Goal: Transaction & Acquisition: Subscribe to service/newsletter

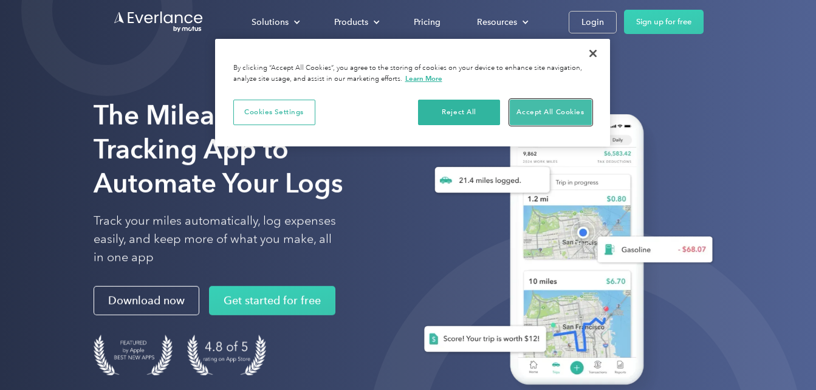
click at [511, 108] on button "Accept All Cookies" at bounding box center [551, 113] width 82 height 26
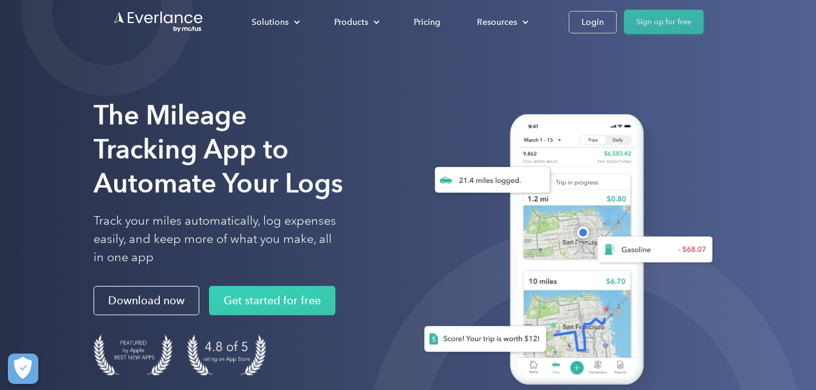
click at [647, 21] on link "Sign up for free" at bounding box center [664, 22] width 80 height 24
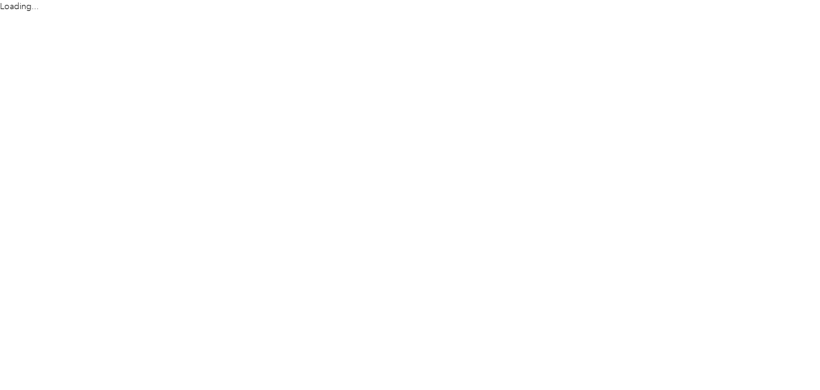
click at [647, 21] on html "Loading..." at bounding box center [406, 195] width 813 height 390
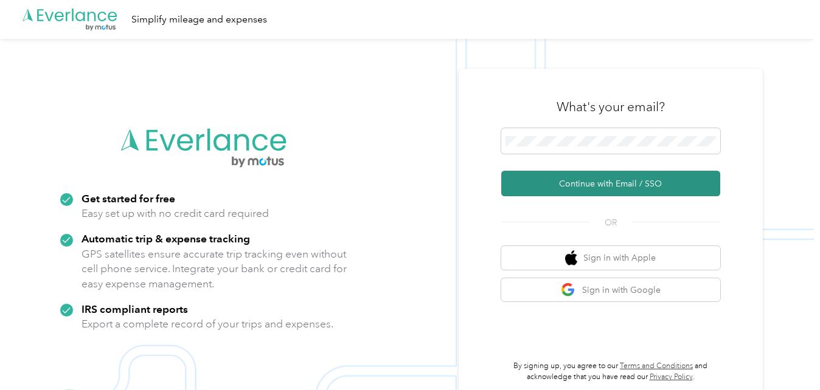
click at [550, 179] on button "Continue with Email / SSO" at bounding box center [610, 184] width 219 height 26
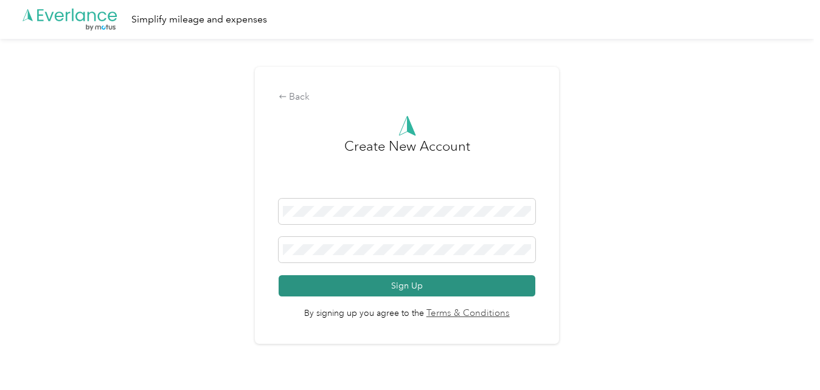
click at [393, 288] on button "Sign Up" at bounding box center [406, 285] width 257 height 21
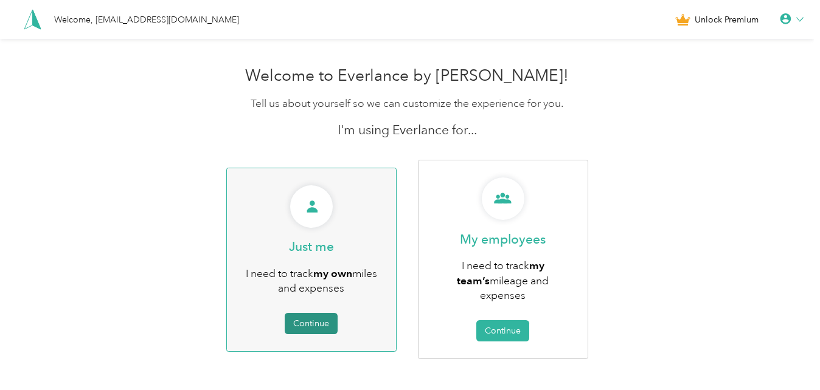
click at [332, 318] on button "Continue" at bounding box center [311, 323] width 53 height 21
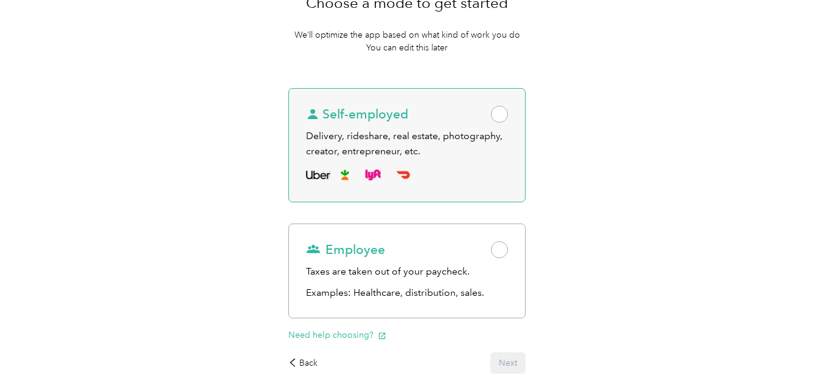
scroll to position [147, 0]
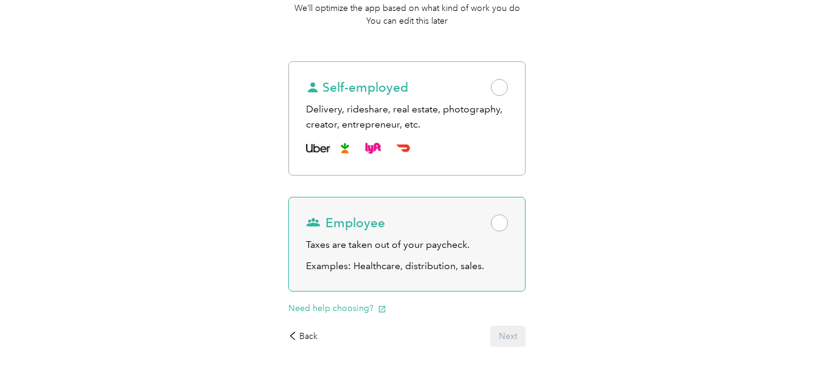
click at [502, 222] on span at bounding box center [499, 223] width 17 height 17
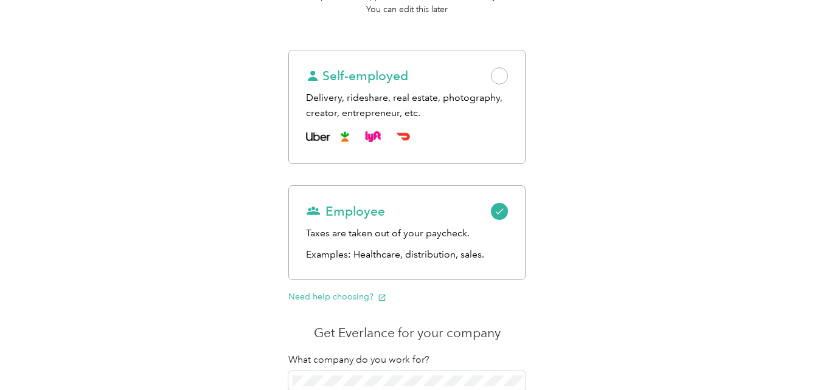
scroll to position [157, 0]
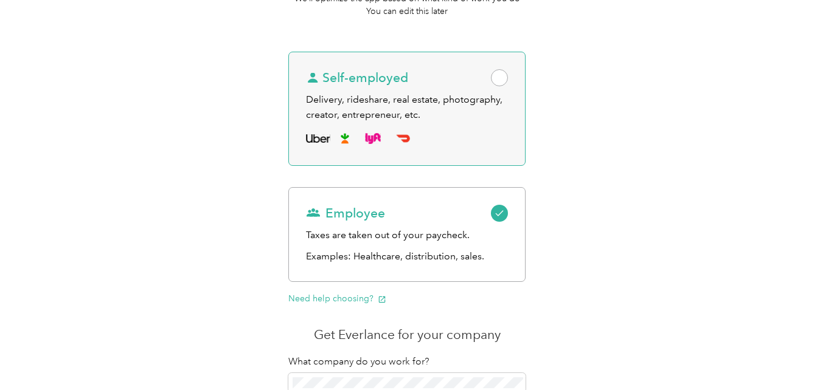
click at [500, 81] on span at bounding box center [499, 77] width 17 height 17
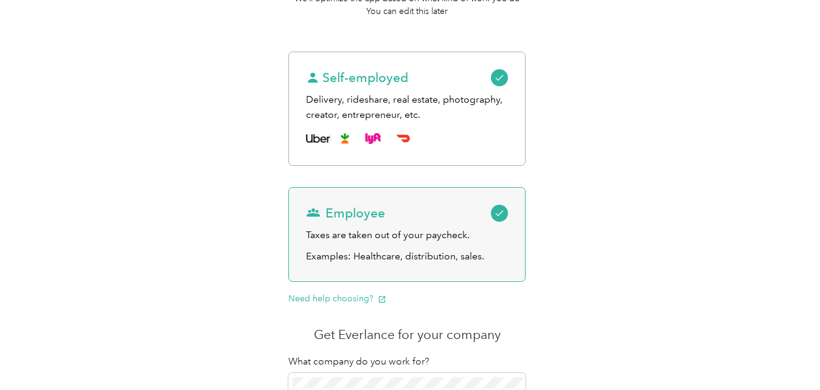
click at [500, 212] on icon at bounding box center [499, 213] width 9 height 9
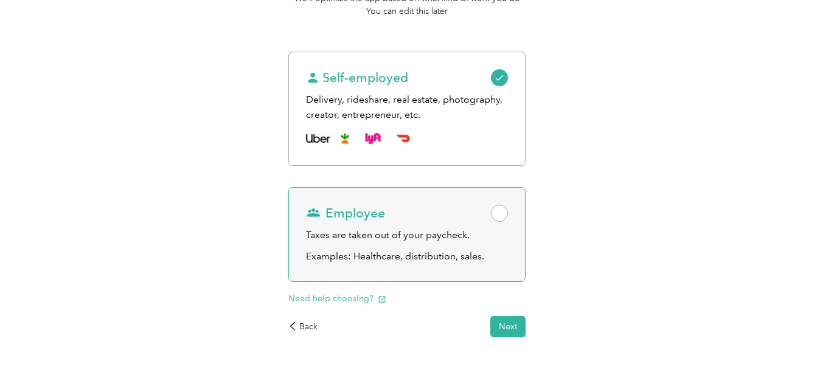
scroll to position [181, 0]
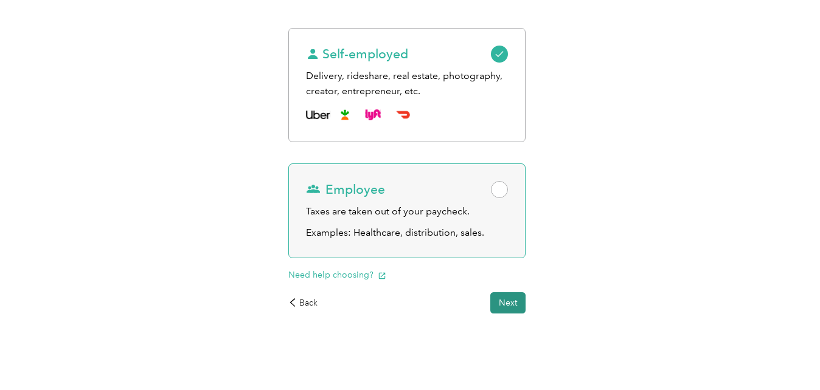
click at [511, 299] on button "Next" at bounding box center [507, 302] width 35 height 21
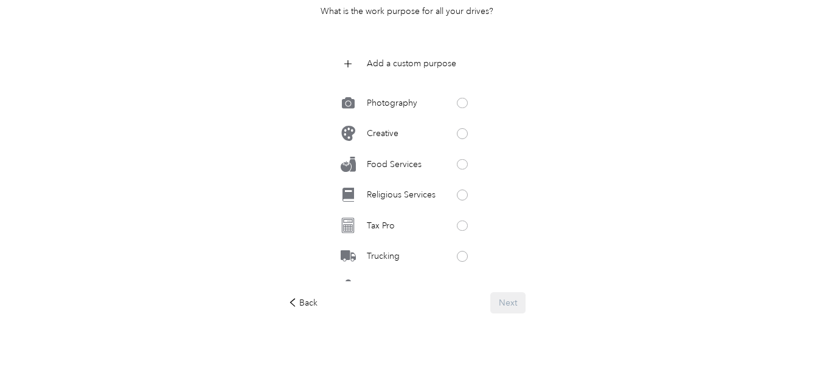
scroll to position [627, 0]
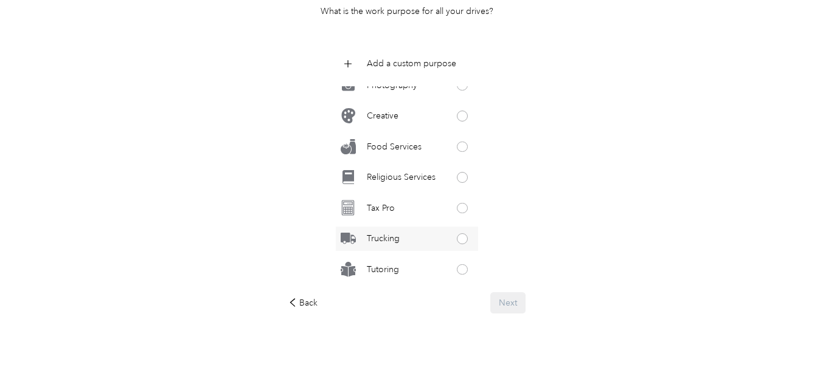
click at [391, 241] on p "Trucking" at bounding box center [383, 238] width 33 height 13
click at [517, 309] on button "Next" at bounding box center [507, 302] width 35 height 21
click at [420, 182] on p "Religious Services" at bounding box center [401, 177] width 69 height 13
click at [516, 313] on button "Next" at bounding box center [507, 302] width 35 height 21
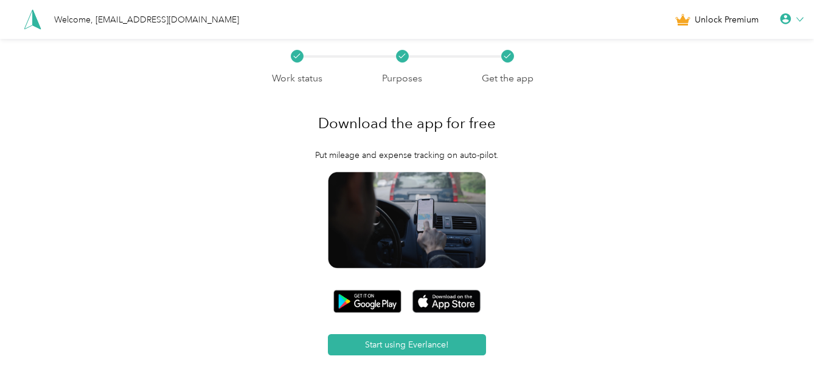
click at [737, 18] on span "Unlock Premium" at bounding box center [726, 19] width 64 height 13
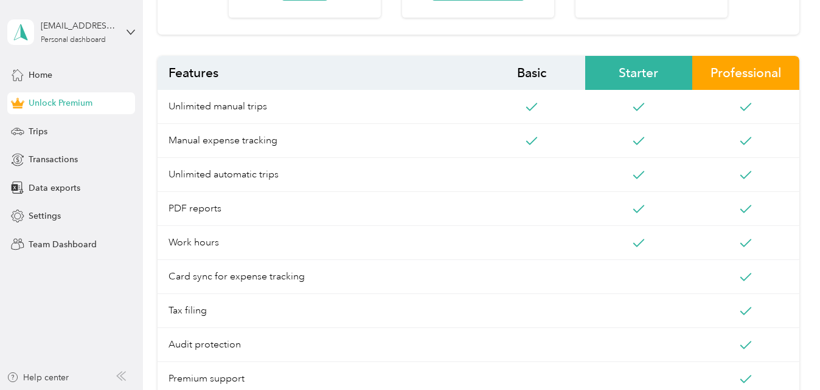
scroll to position [483, 0]
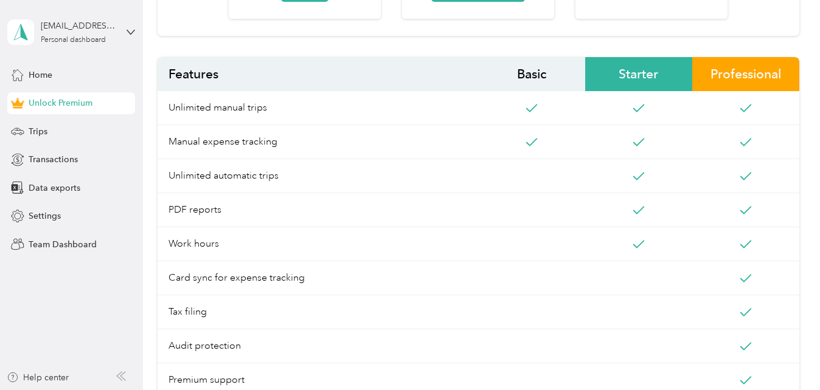
click at [640, 80] on span "Starter" at bounding box center [638, 74] width 107 height 34
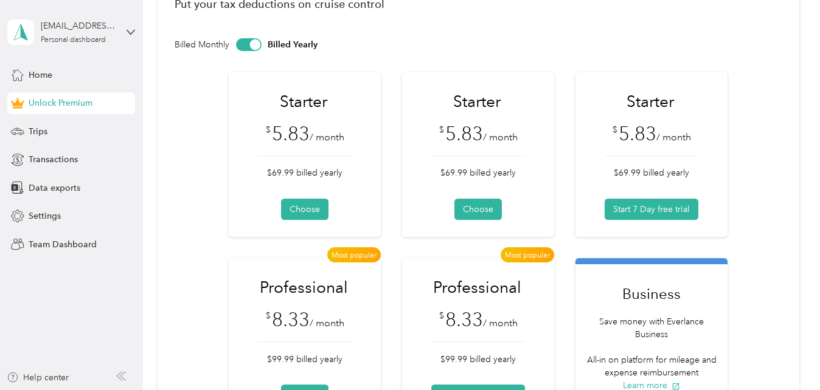
scroll to position [58, 0]
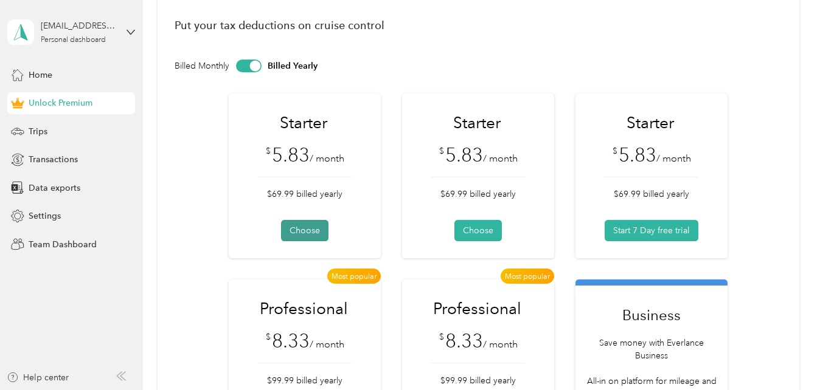
click at [309, 224] on button "Choose" at bounding box center [304, 230] width 47 height 21
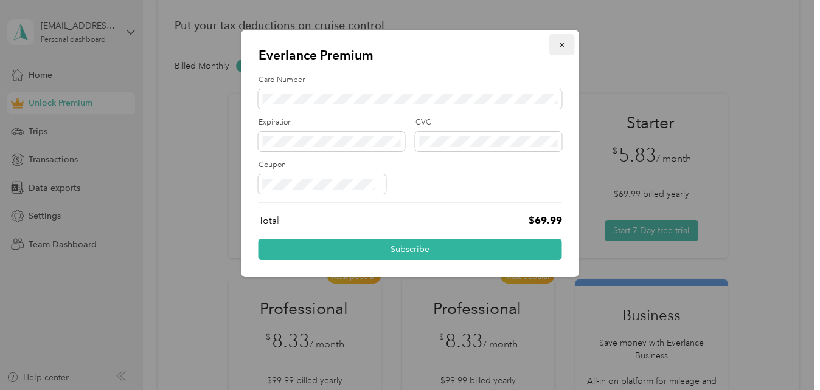
click at [562, 47] on icon "button" at bounding box center [561, 45] width 9 height 9
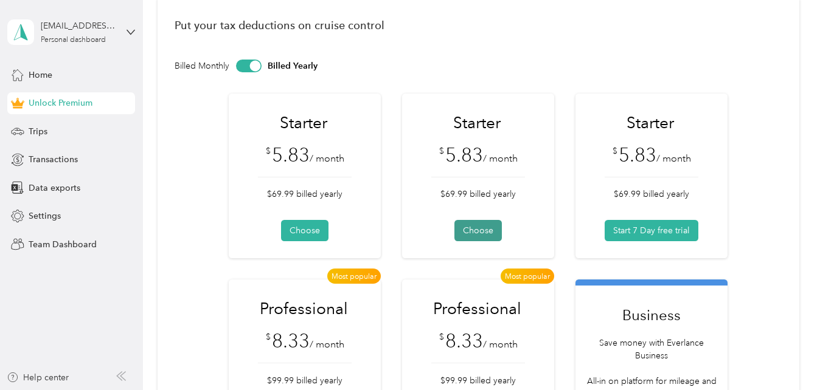
click at [477, 229] on button "Choose" at bounding box center [477, 230] width 47 height 21
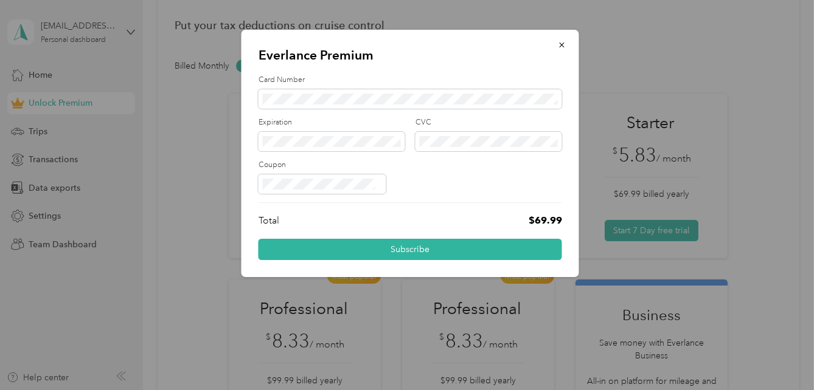
click at [544, 30] on div "Everlance Premium Card Number Expiration CVC Coupon Total $69.99 Subscribe" at bounding box center [409, 153] width 337 height 247
click at [559, 41] on span "button" at bounding box center [561, 45] width 9 height 10
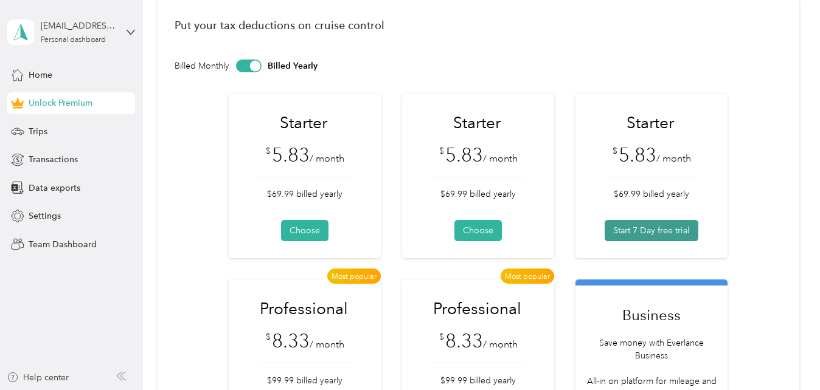
click at [630, 230] on button "Start 7 Day free trial" at bounding box center [651, 230] width 94 height 21
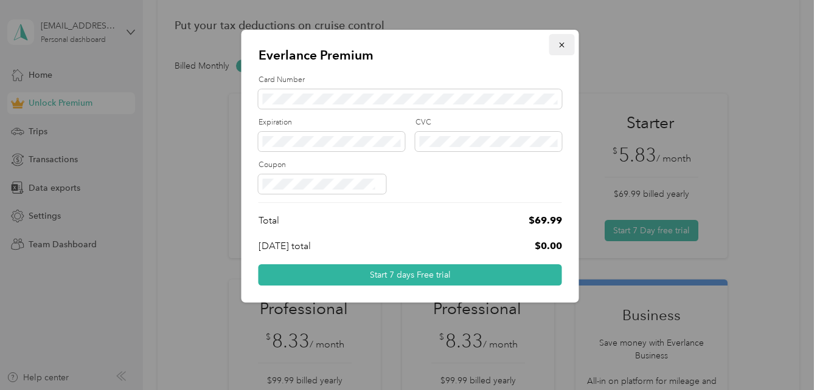
click at [561, 43] on icon "button" at bounding box center [561, 45] width 9 height 9
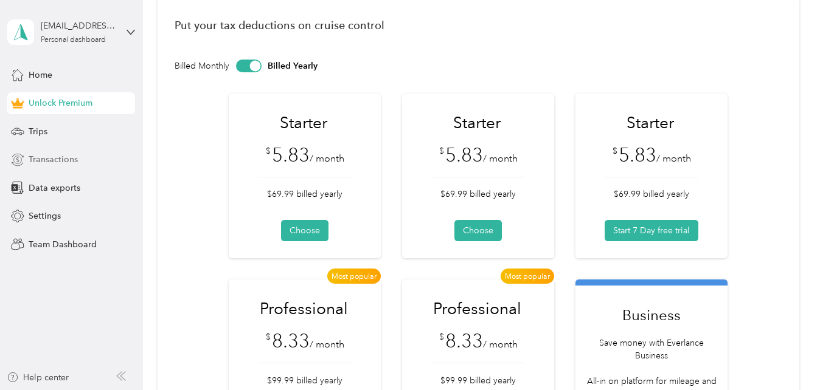
click at [58, 164] on span "Transactions" at bounding box center [53, 159] width 49 height 13
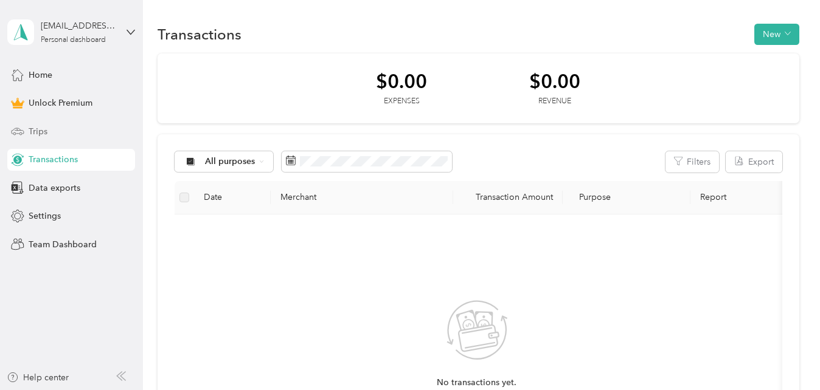
click at [39, 133] on span "Trips" at bounding box center [38, 131] width 19 height 13
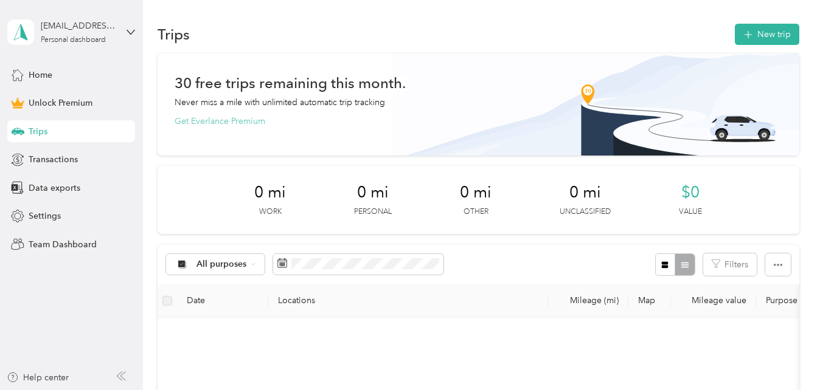
click at [253, 124] on button "Get Everlance Premium" at bounding box center [219, 121] width 91 height 13
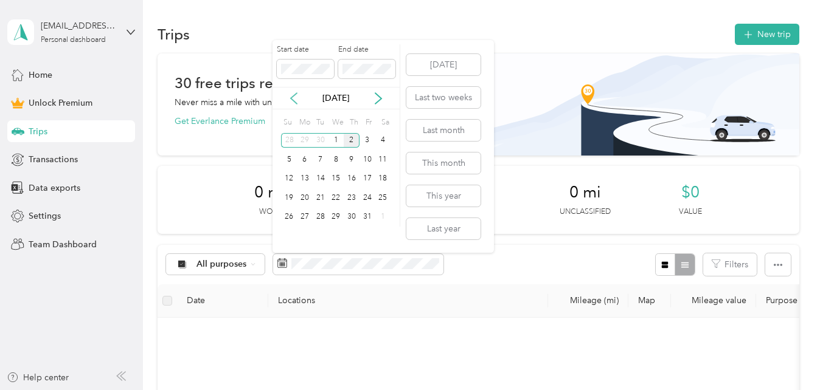
click at [292, 101] on icon at bounding box center [294, 98] width 12 height 12
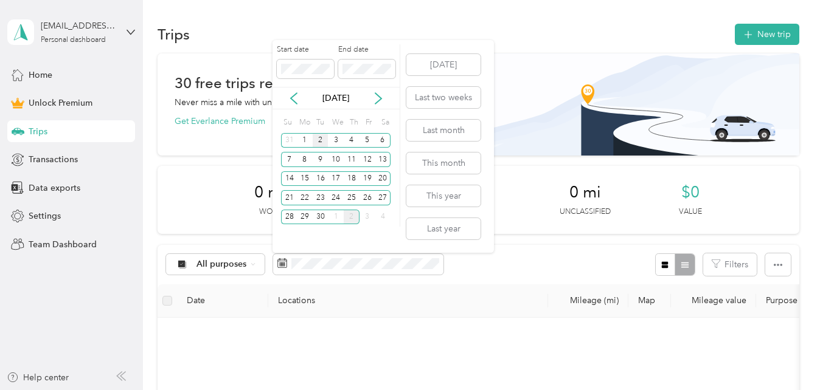
click at [320, 140] on div "2" at bounding box center [320, 140] width 16 height 15
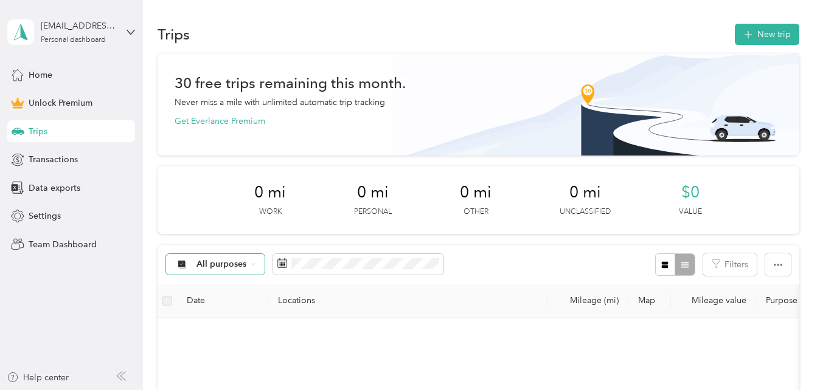
click at [242, 264] on span "All purposes" at bounding box center [221, 264] width 50 height 9
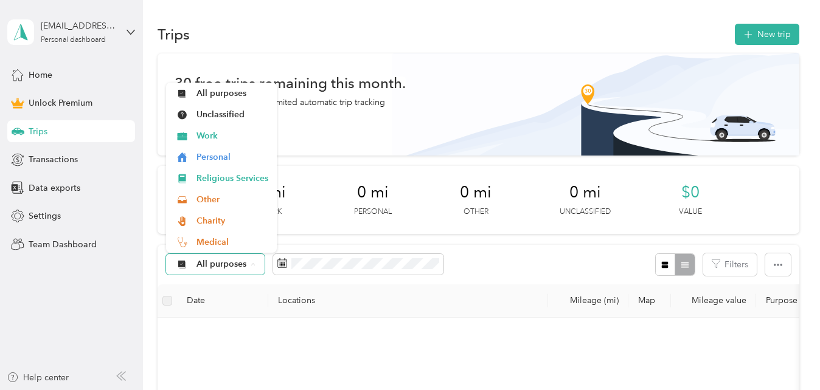
click at [179, 262] on icon at bounding box center [181, 265] width 15 height 10
click at [182, 261] on icon at bounding box center [181, 264] width 7 height 7
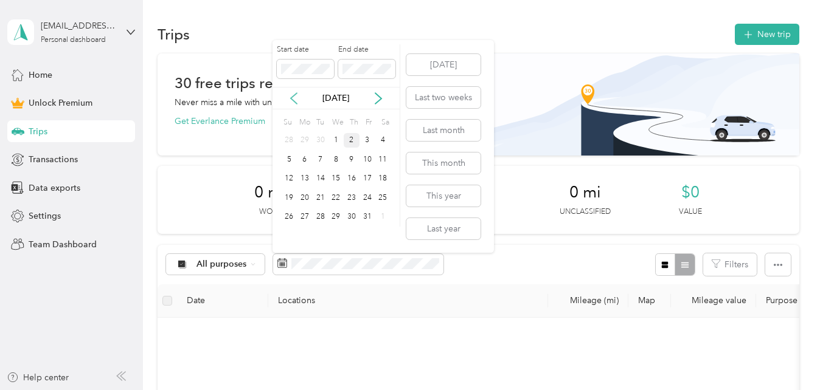
click at [292, 100] on icon at bounding box center [294, 98] width 6 height 11
click at [319, 141] on div "2" at bounding box center [320, 140] width 16 height 15
click at [321, 216] on div "30" at bounding box center [320, 217] width 16 height 15
click at [322, 216] on div "30" at bounding box center [320, 217] width 16 height 15
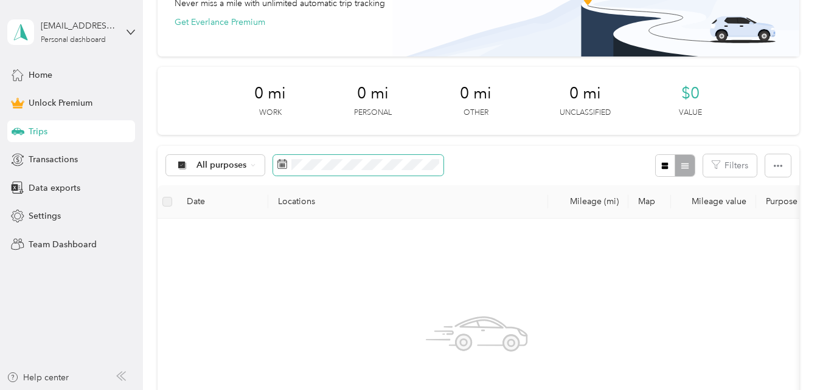
scroll to position [122, 0]
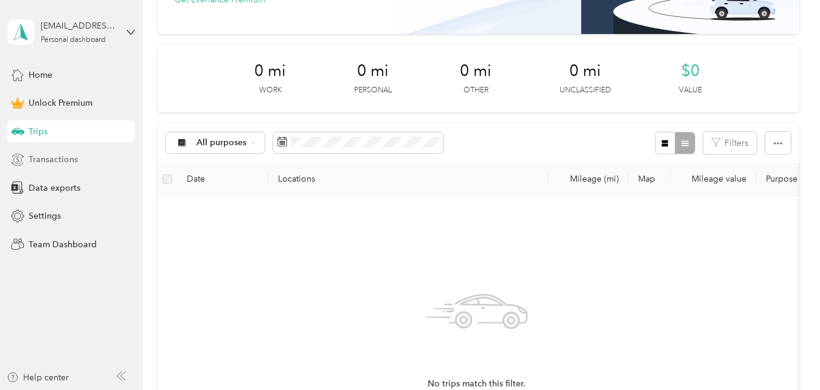
click at [48, 156] on span "Transactions" at bounding box center [53, 159] width 49 height 13
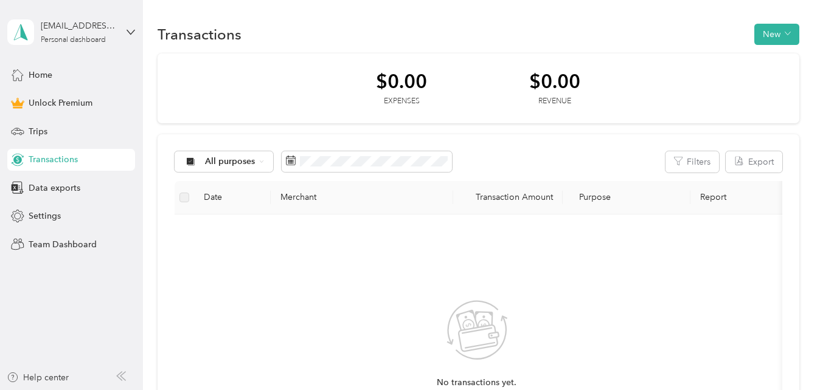
click at [548, 200] on th "Transaction Amount" at bounding box center [507, 197] width 109 height 33
click at [36, 131] on span "Trips" at bounding box center [38, 131] width 19 height 13
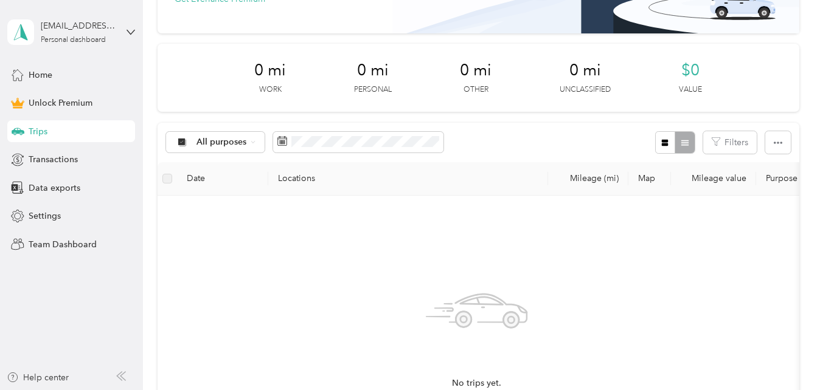
scroll to position [122, 0]
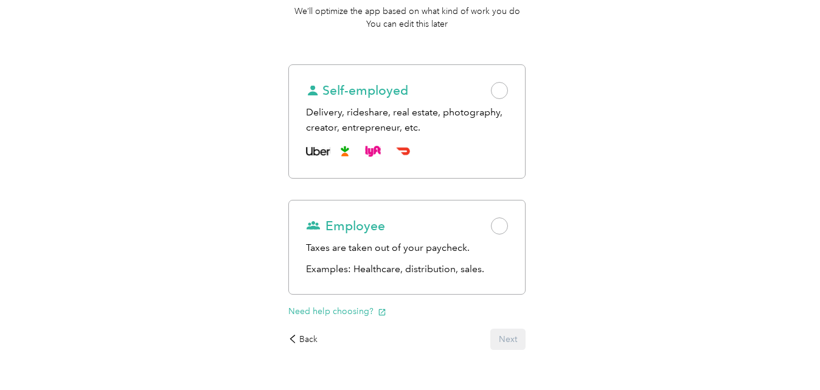
scroll to position [181, 0]
